Goal: Navigation & Orientation: Find specific page/section

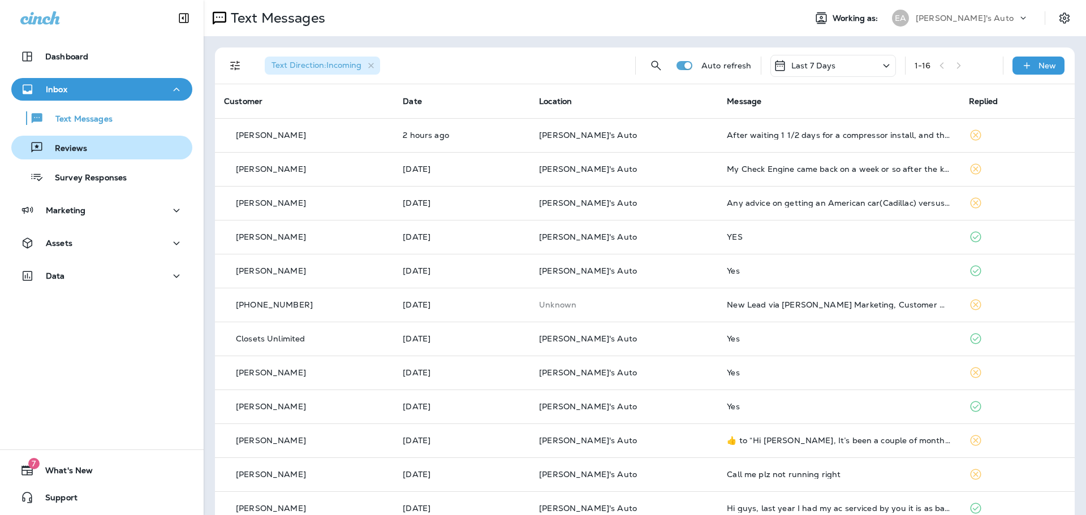
click at [72, 148] on p "Reviews" at bounding box center [66, 149] width 44 height 11
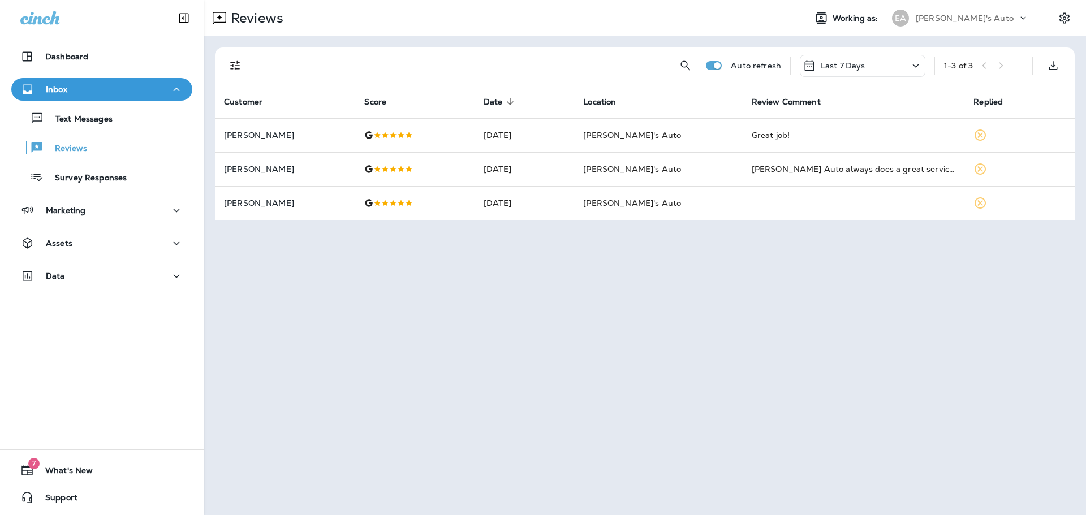
click at [80, 131] on div "Text Messages Reviews Survey Responses" at bounding box center [101, 145] width 181 height 88
click at [85, 121] on p "Text Messages" at bounding box center [78, 119] width 68 height 11
